Goal: Navigation & Orientation: Find specific page/section

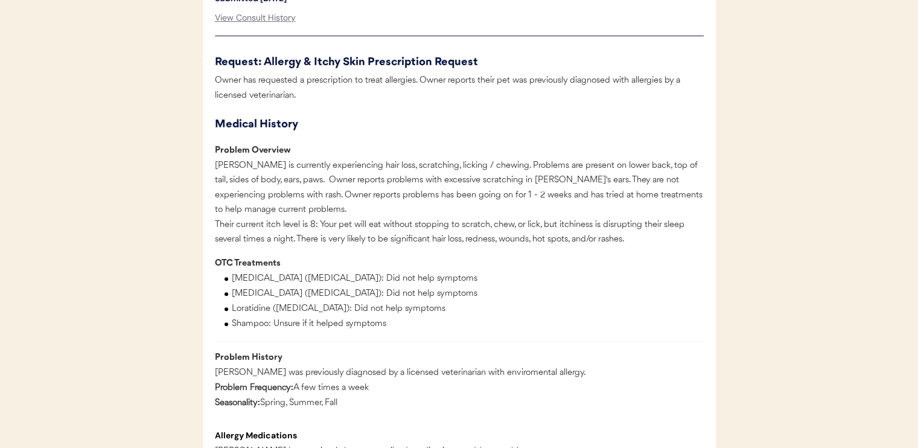
scroll to position [603, 0]
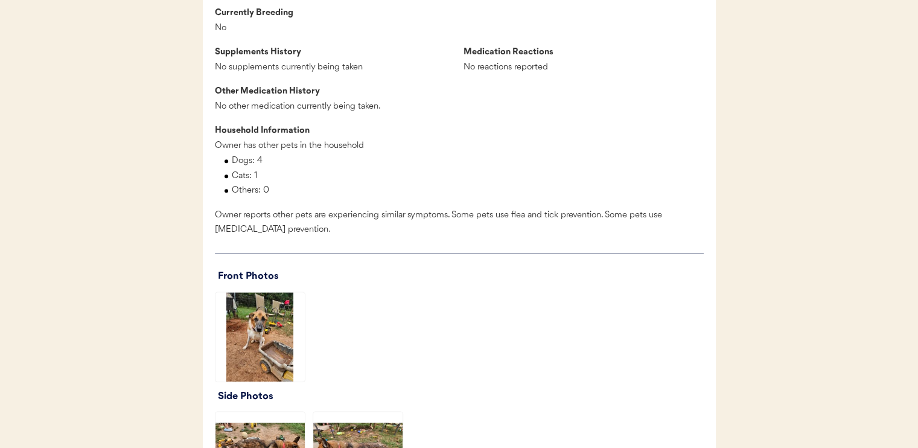
scroll to position [1327, 0]
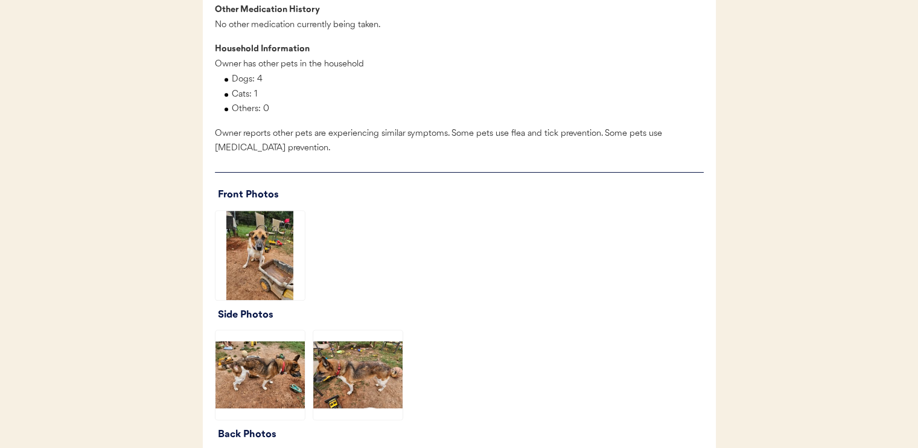
click at [248, 268] on img at bounding box center [259, 255] width 89 height 89
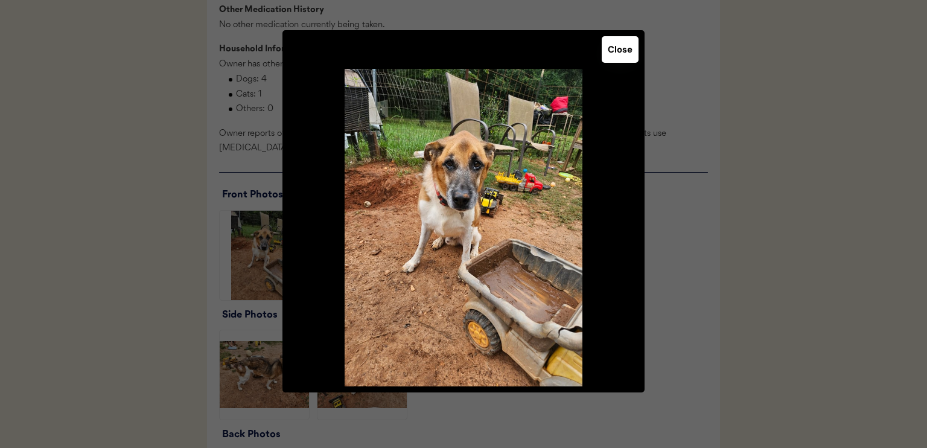
click at [621, 46] on button "Close" at bounding box center [620, 49] width 37 height 27
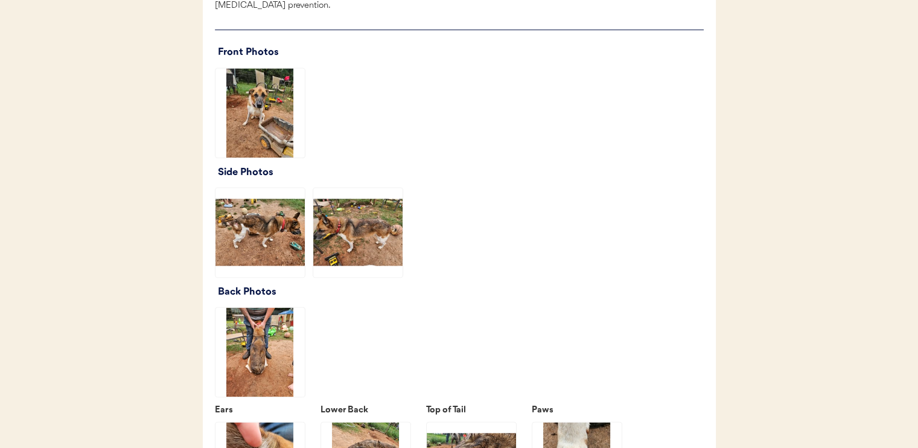
scroll to position [1508, 0]
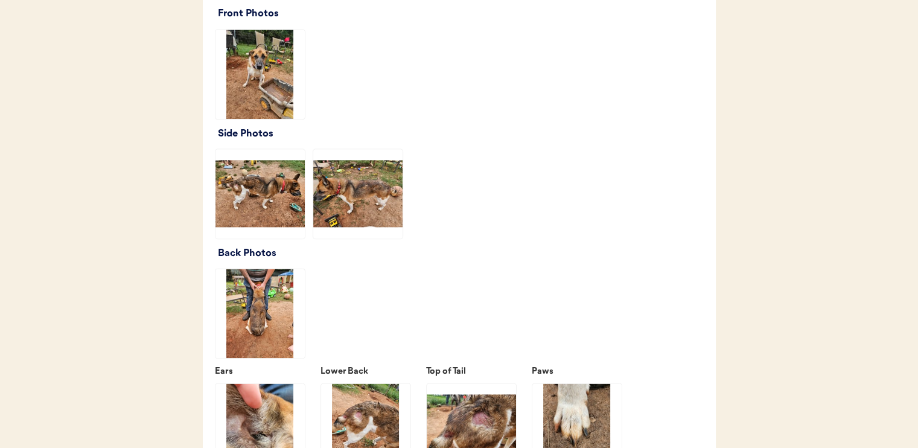
click at [278, 199] on img at bounding box center [259, 193] width 89 height 89
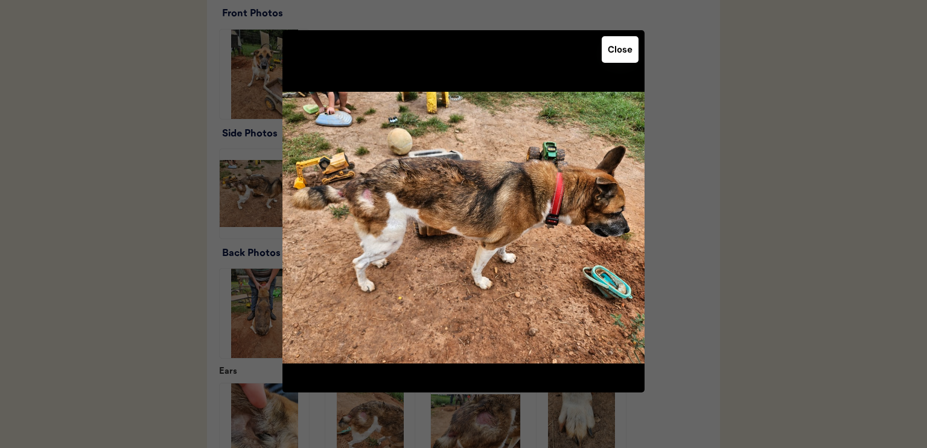
click at [631, 50] on button "Close" at bounding box center [620, 49] width 37 height 27
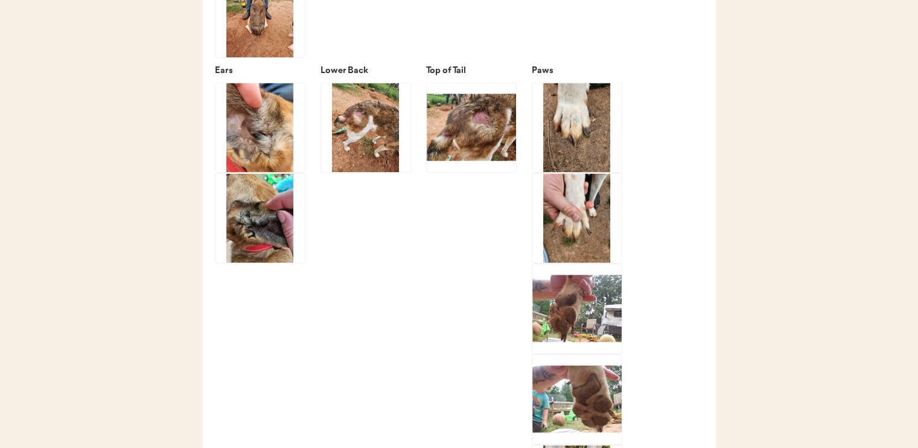
scroll to position [1629, 0]
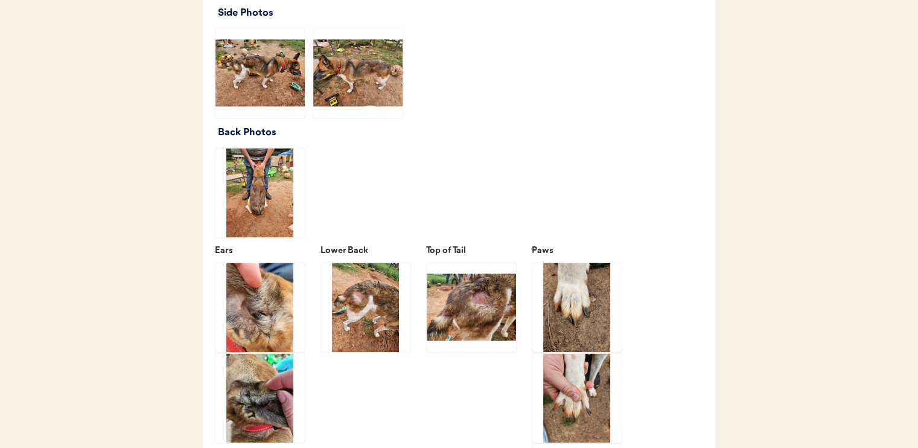
click at [377, 107] on img at bounding box center [357, 72] width 89 height 89
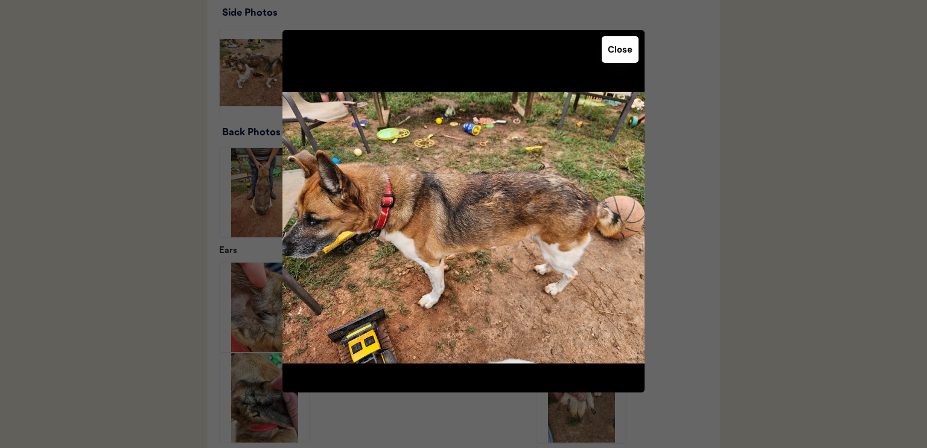
click at [621, 57] on button "Close" at bounding box center [620, 49] width 37 height 27
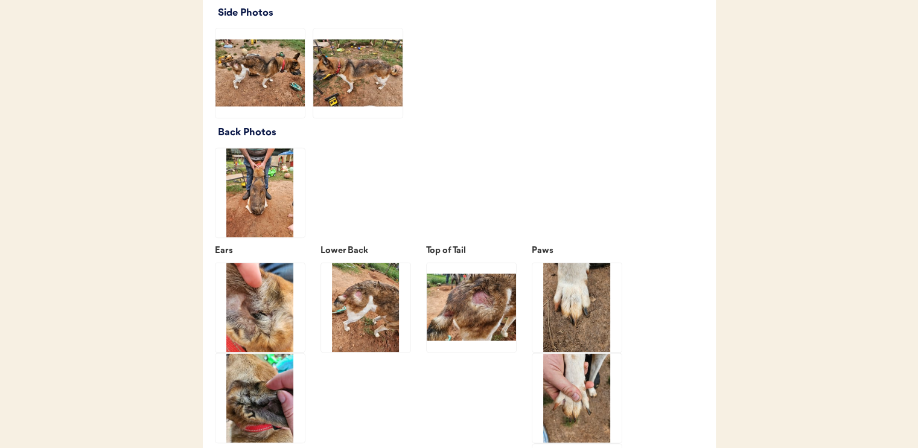
click at [274, 226] on img at bounding box center [259, 192] width 89 height 89
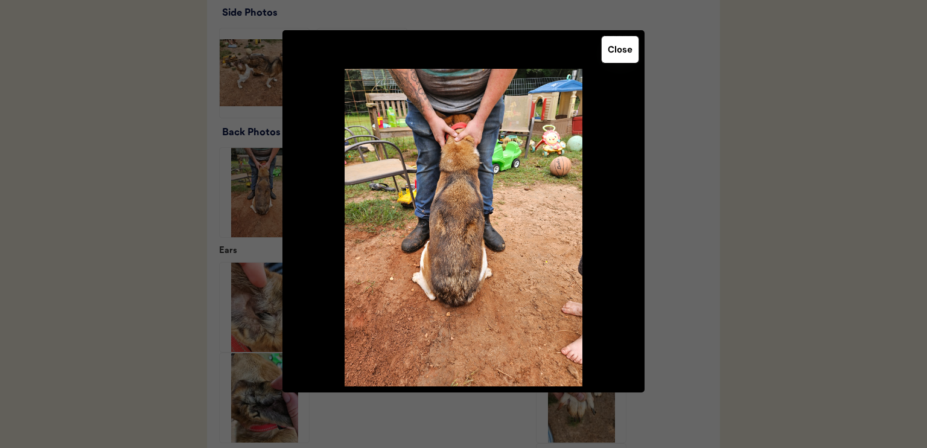
click at [615, 50] on button "Close" at bounding box center [620, 49] width 37 height 27
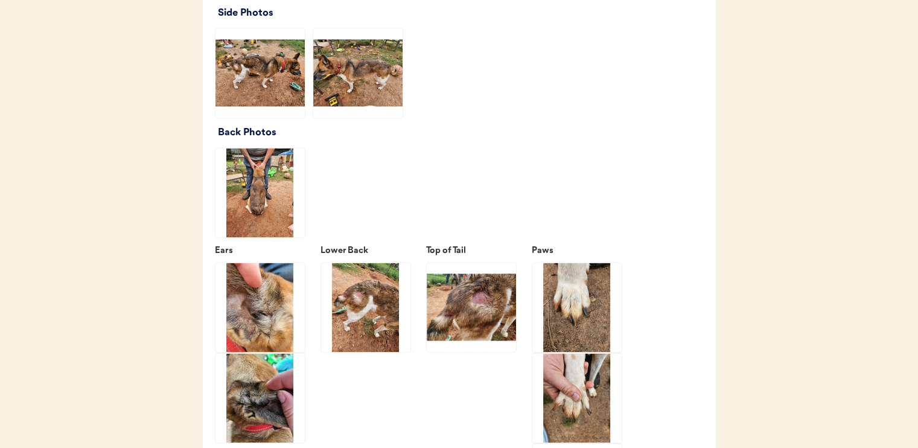
click at [279, 311] on img at bounding box center [259, 306] width 89 height 89
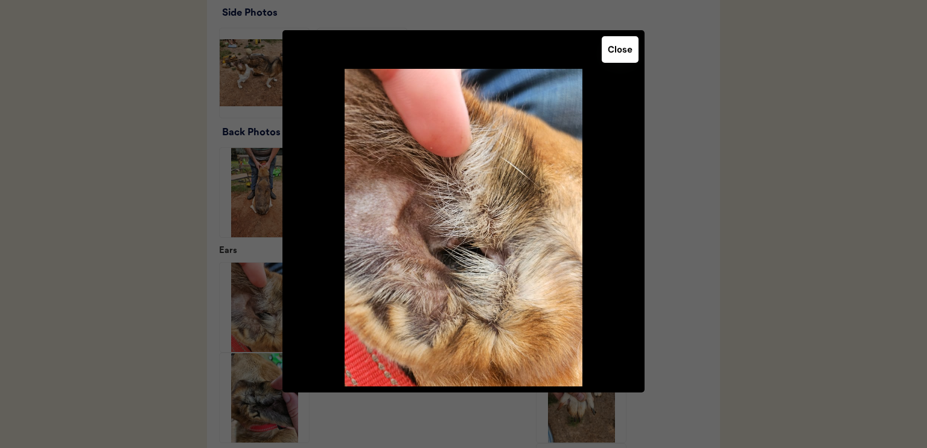
click at [614, 48] on button "Close" at bounding box center [620, 49] width 37 height 27
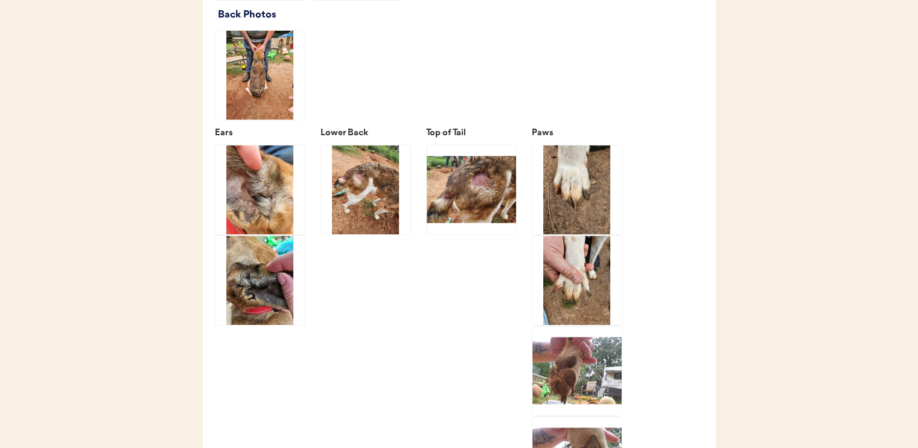
scroll to position [1750, 0]
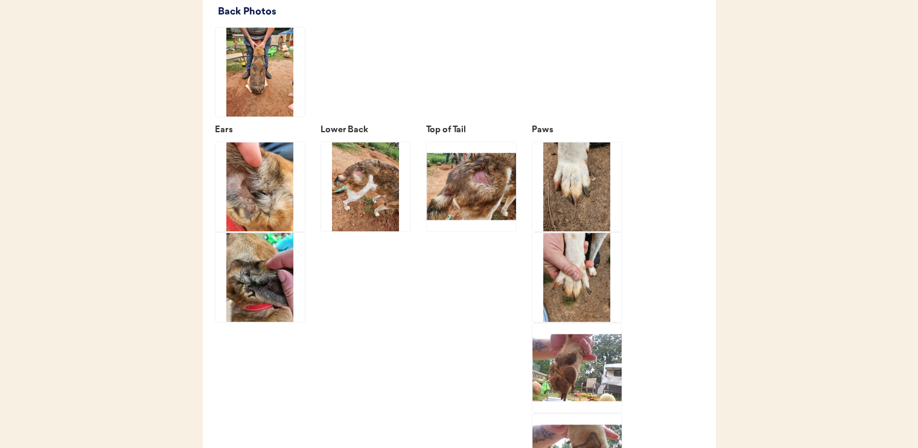
click at [277, 296] on img at bounding box center [259, 276] width 89 height 89
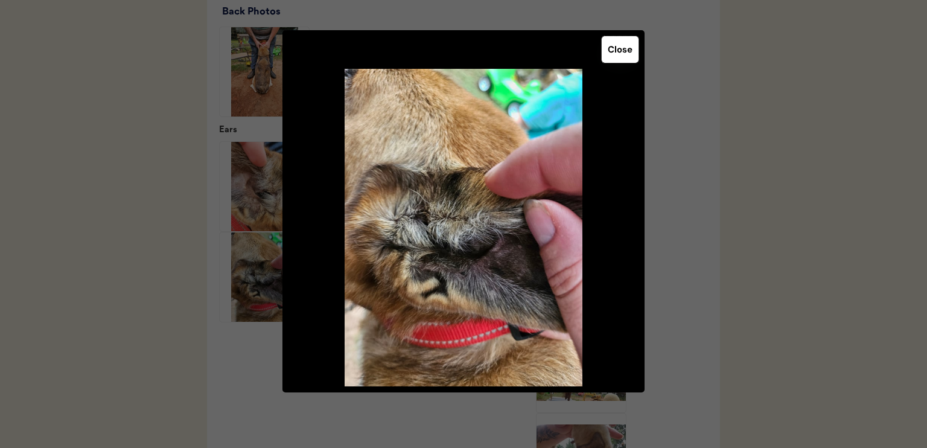
click at [616, 49] on button "Close" at bounding box center [620, 49] width 37 height 27
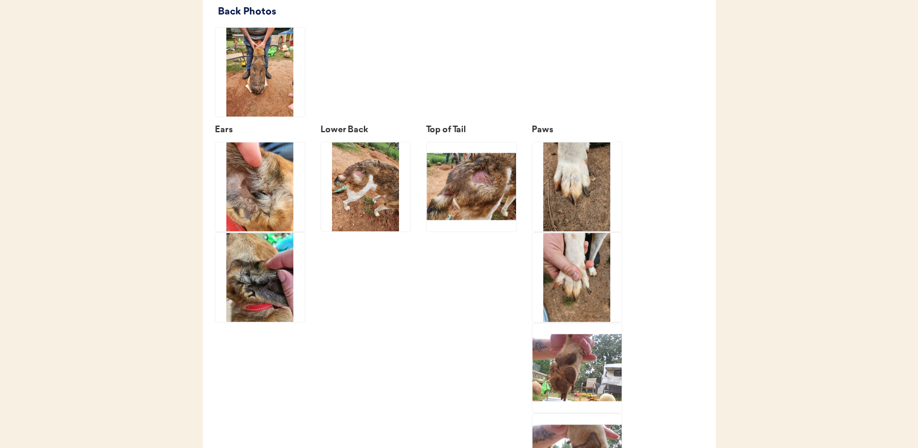
click at [372, 194] on img at bounding box center [365, 186] width 89 height 89
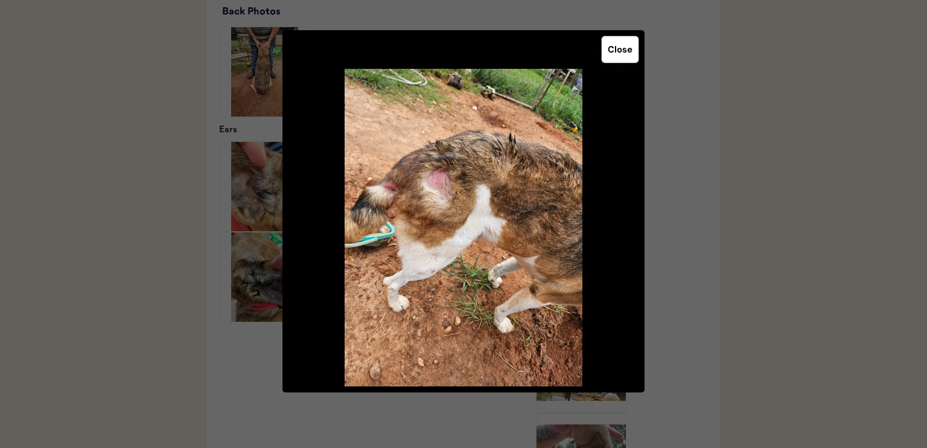
click at [624, 50] on button "Close" at bounding box center [620, 49] width 37 height 27
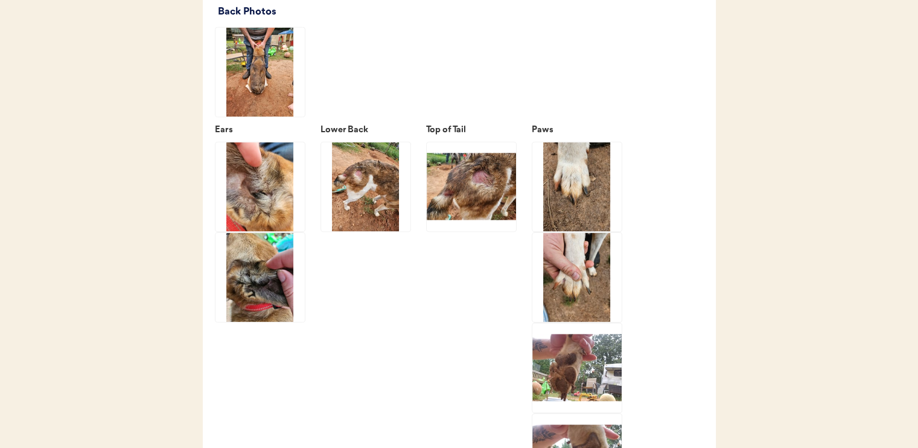
click at [486, 206] on img at bounding box center [471, 186] width 89 height 89
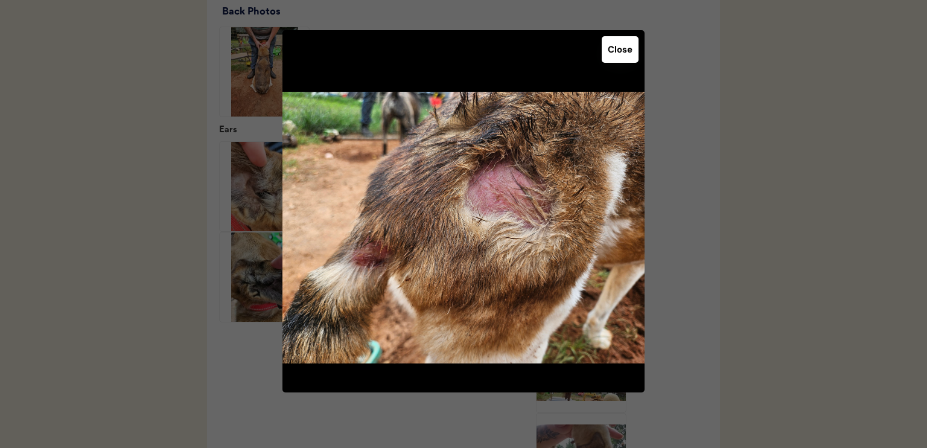
click at [622, 57] on button "Close" at bounding box center [620, 49] width 37 height 27
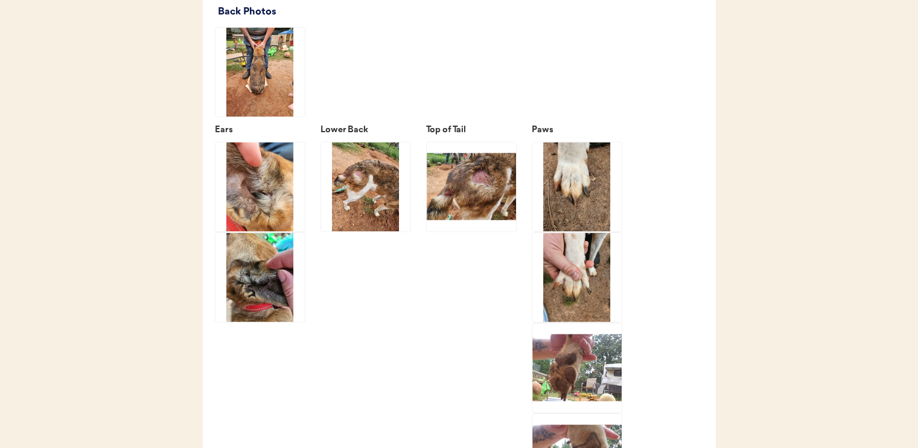
click at [481, 208] on img at bounding box center [471, 186] width 89 height 89
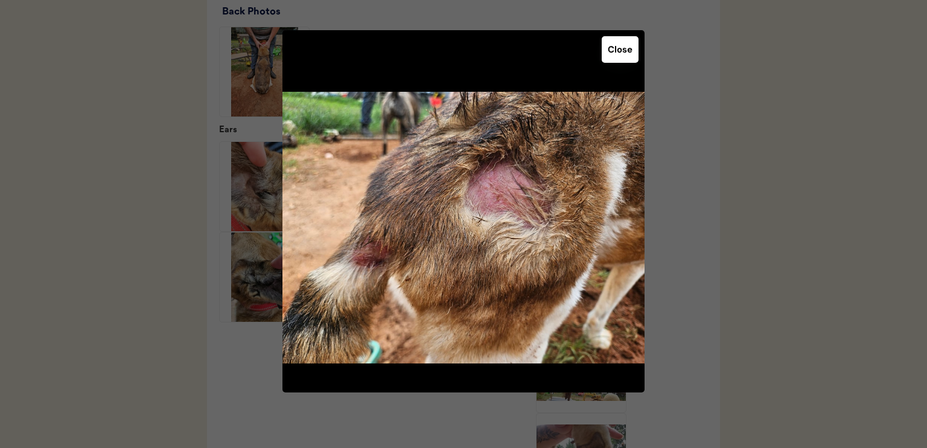
click at [621, 49] on button "Close" at bounding box center [620, 49] width 37 height 27
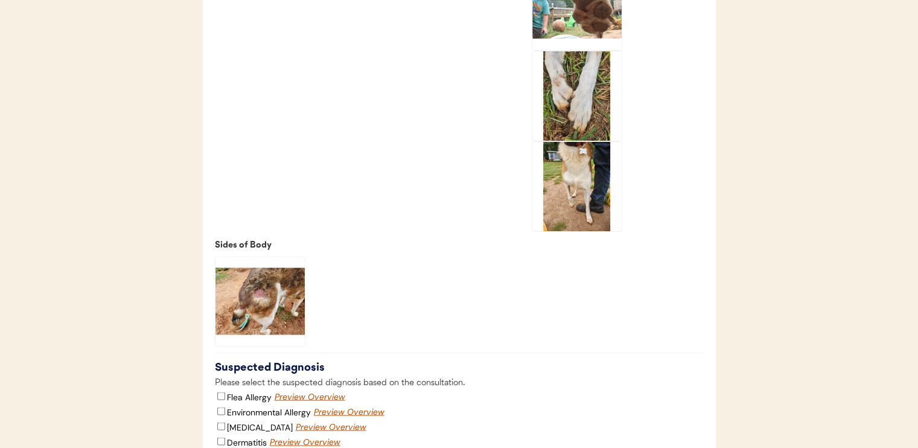
scroll to position [2233, 0]
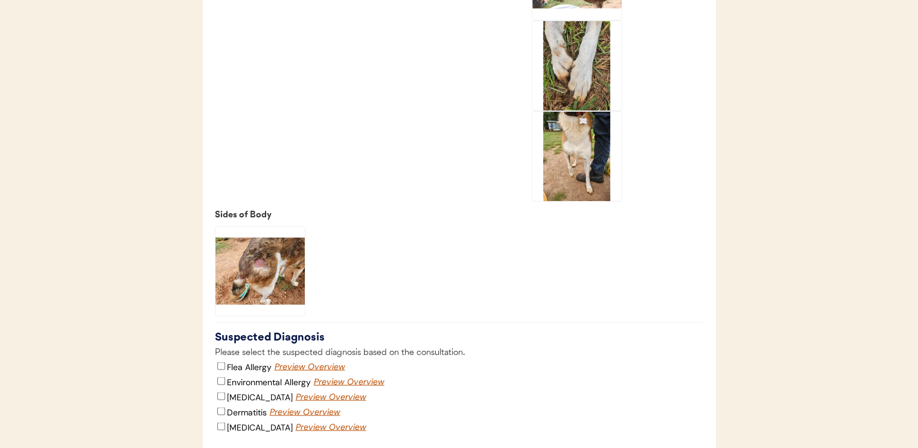
click at [264, 282] on img at bounding box center [259, 270] width 89 height 89
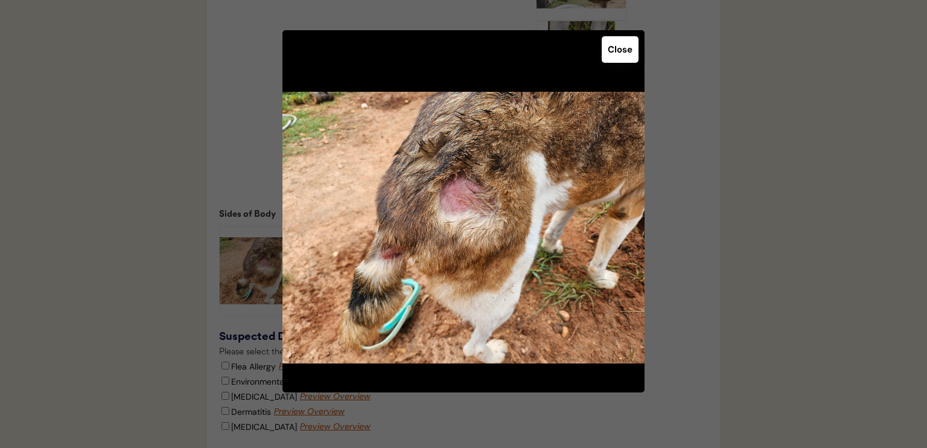
click at [627, 59] on button "Close" at bounding box center [620, 49] width 37 height 27
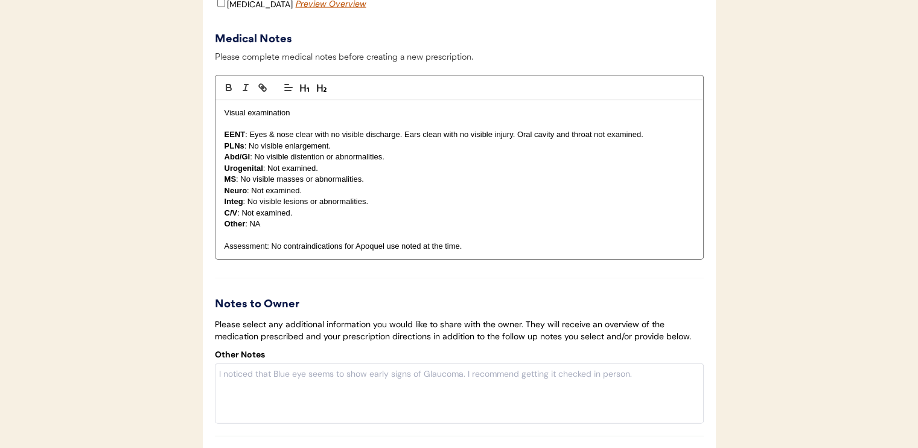
scroll to position [2923, 0]
